Goal: Information Seeking & Learning: Find specific fact

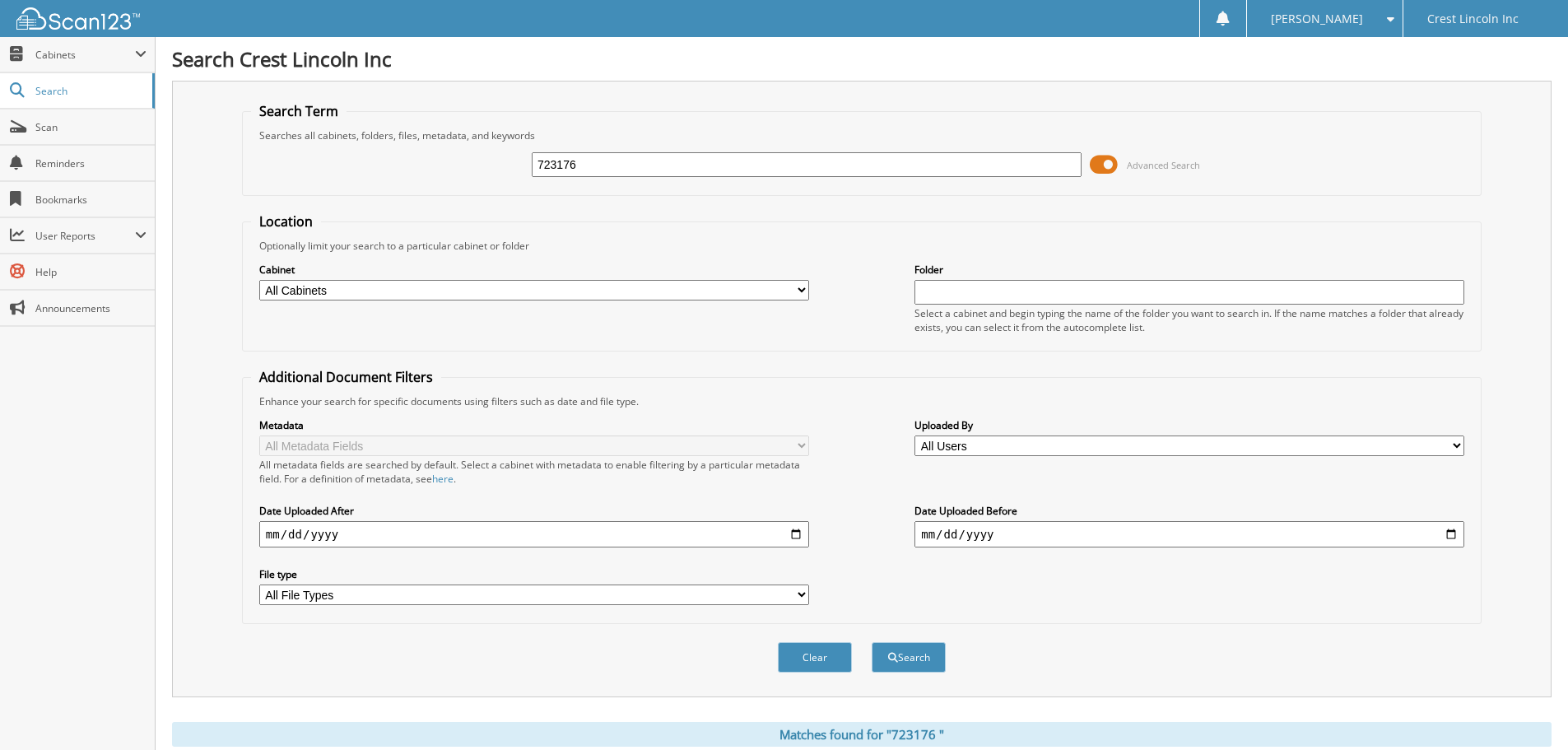
click at [615, 161] on input "723176" at bounding box center [807, 165] width 550 height 25
drag, startPoint x: 615, startPoint y: 161, endPoint x: 604, endPoint y: 161, distance: 11.0
click at [615, 161] on input "723176" at bounding box center [807, 165] width 550 height 25
click at [604, 161] on input "723176" at bounding box center [807, 165] width 550 height 25
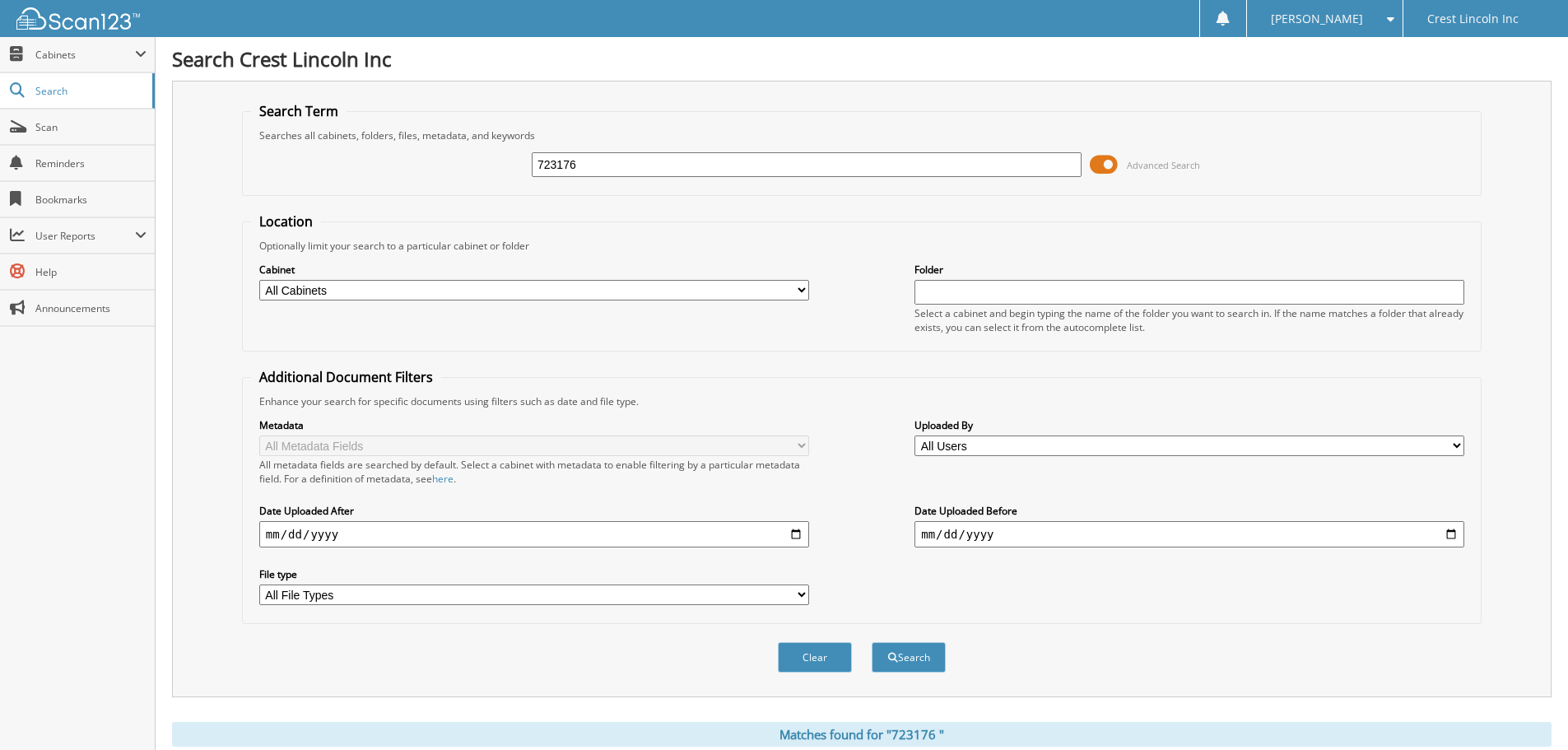
click at [604, 161] on input "723176" at bounding box center [807, 165] width 550 height 25
paste input "476"
type input "723476"
click at [907, 646] on button "Search" at bounding box center [908, 657] width 74 height 31
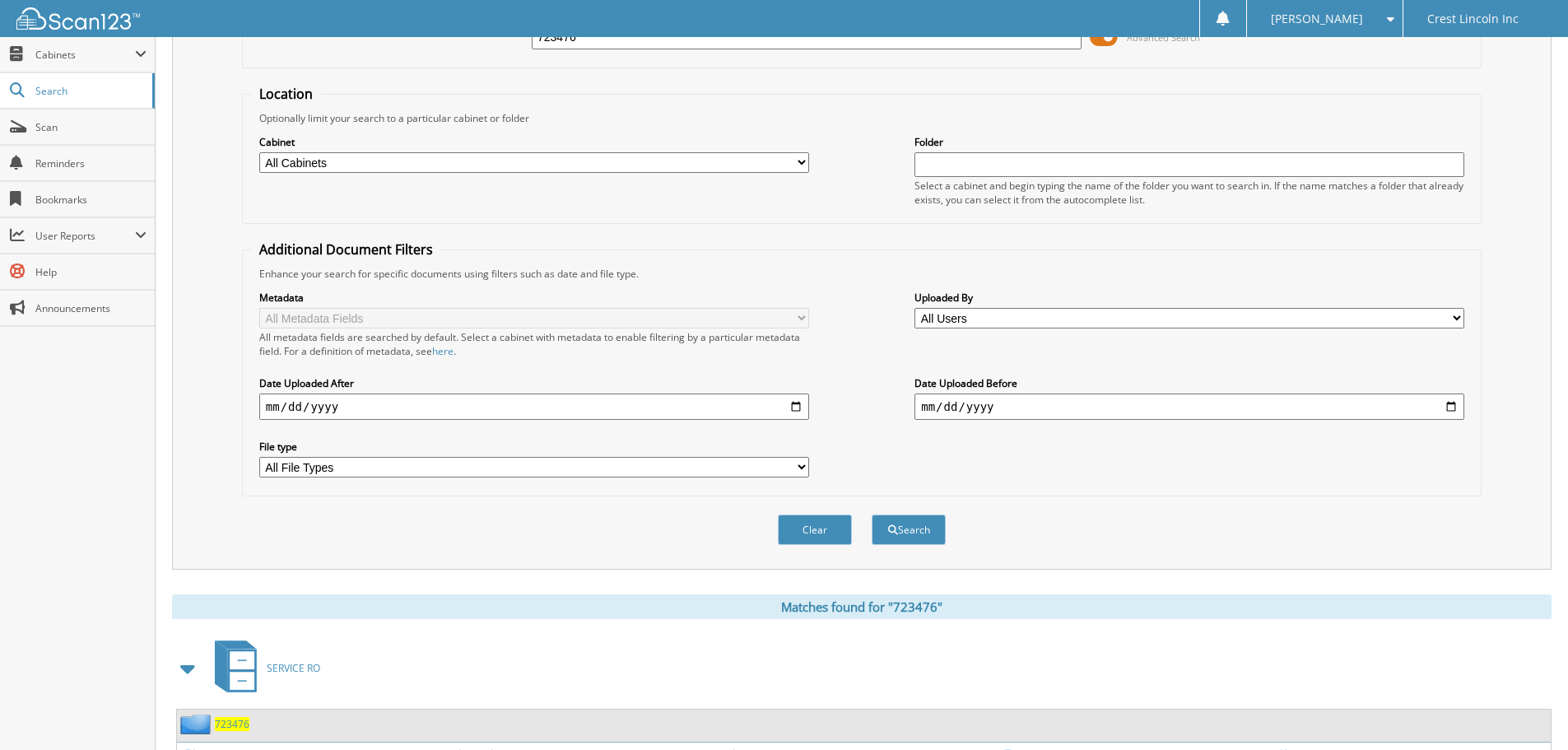
scroll to position [271, 0]
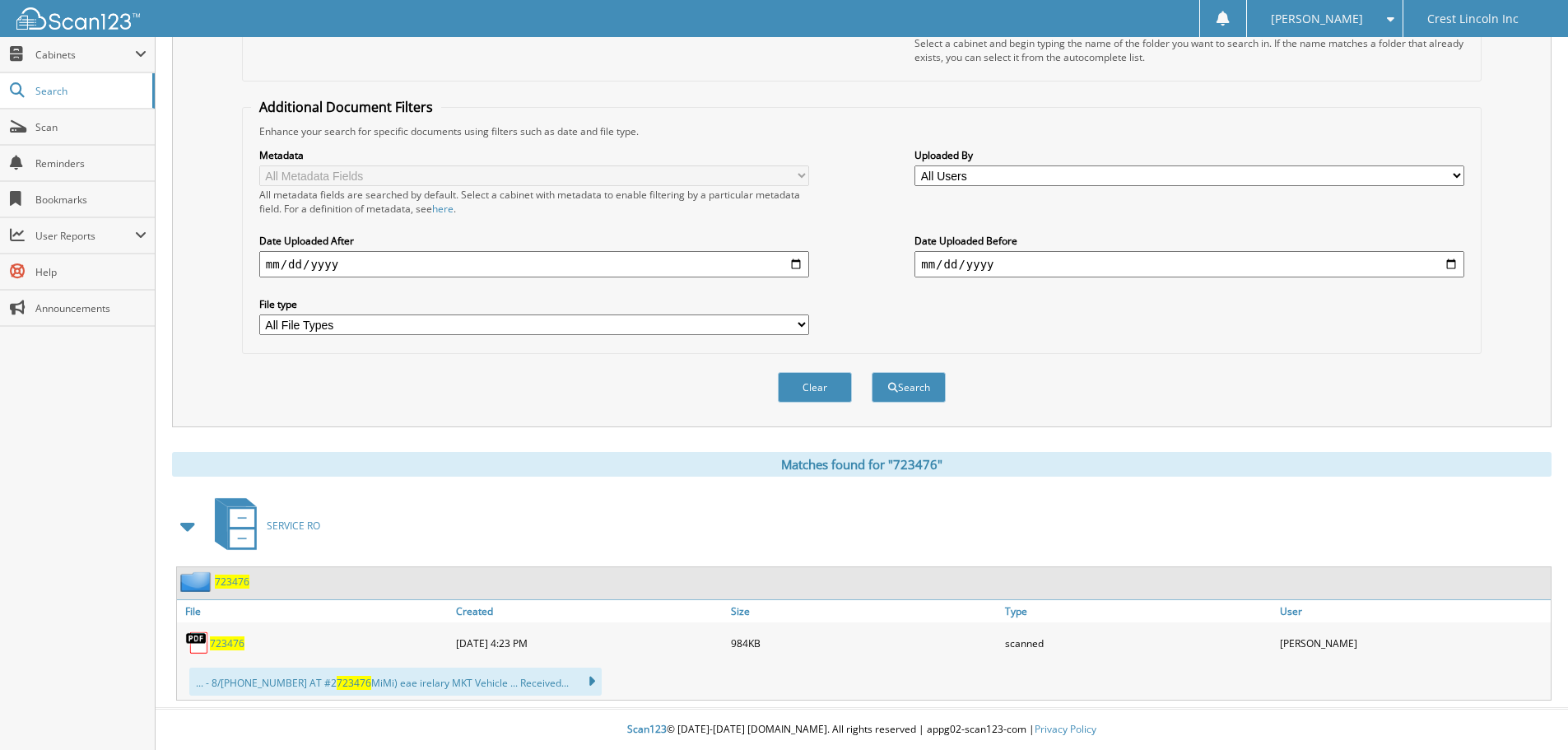
click at [211, 640] on span "723476" at bounding box center [227, 643] width 34 height 14
